Goal: Navigation & Orientation: Find specific page/section

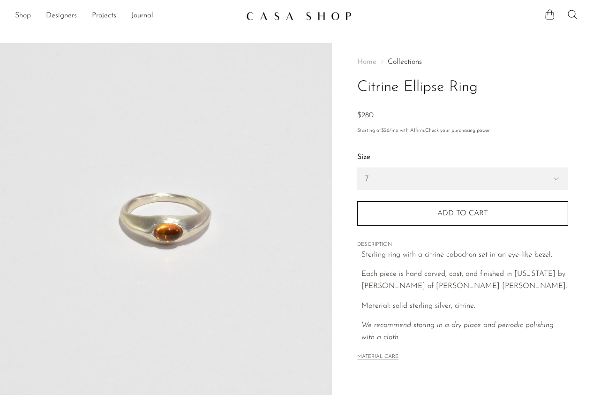
click at [25, 14] on link "Shop" at bounding box center [23, 16] width 16 height 12
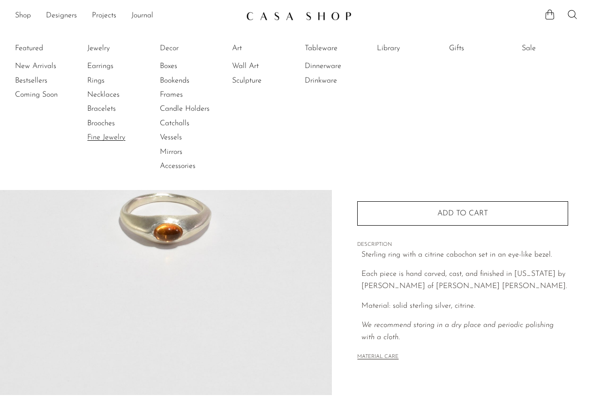
click at [103, 138] on link "Fine Jewelry" at bounding box center [122, 137] width 70 height 10
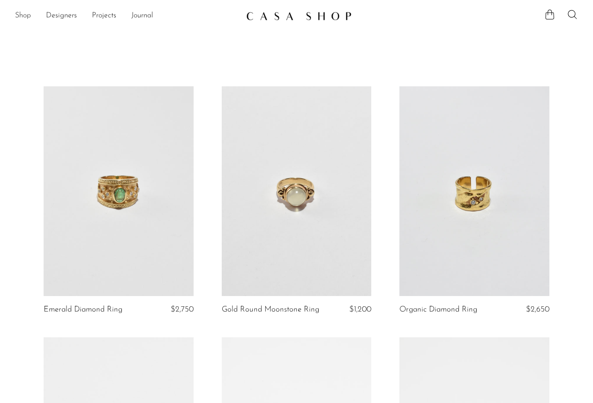
click at [30, 16] on link "Shop" at bounding box center [23, 16] width 16 height 12
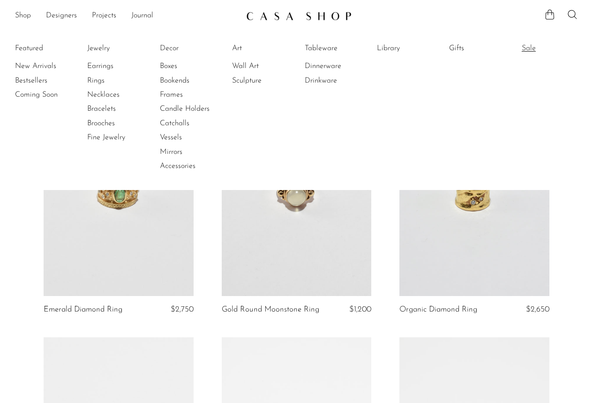
click at [527, 49] on link "Sale" at bounding box center [557, 48] width 70 height 10
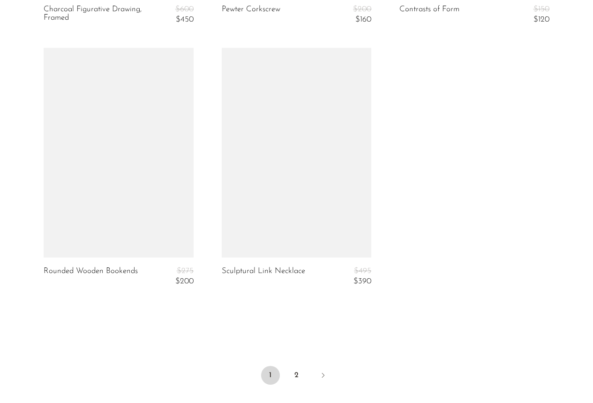
scroll to position [3041, 0]
